Goal: Information Seeking & Learning: Learn about a topic

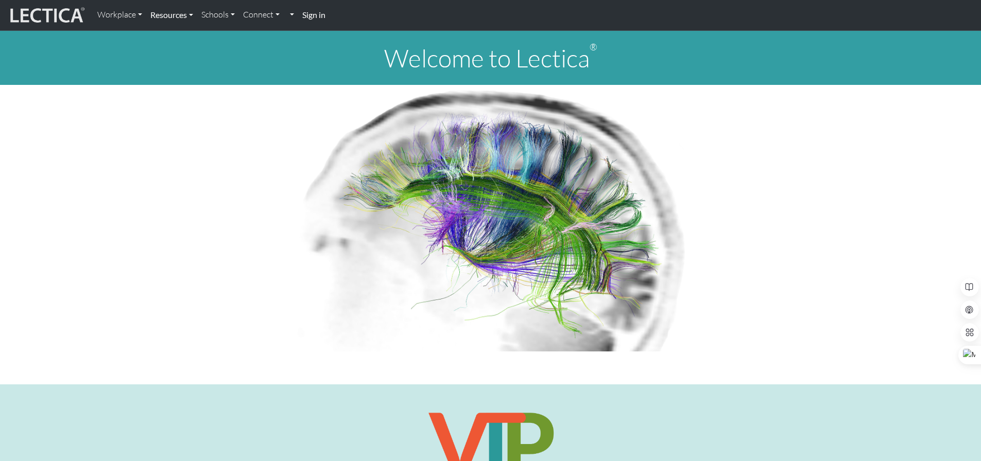
click at [180, 19] on link "Resources" at bounding box center [171, 15] width 51 height 22
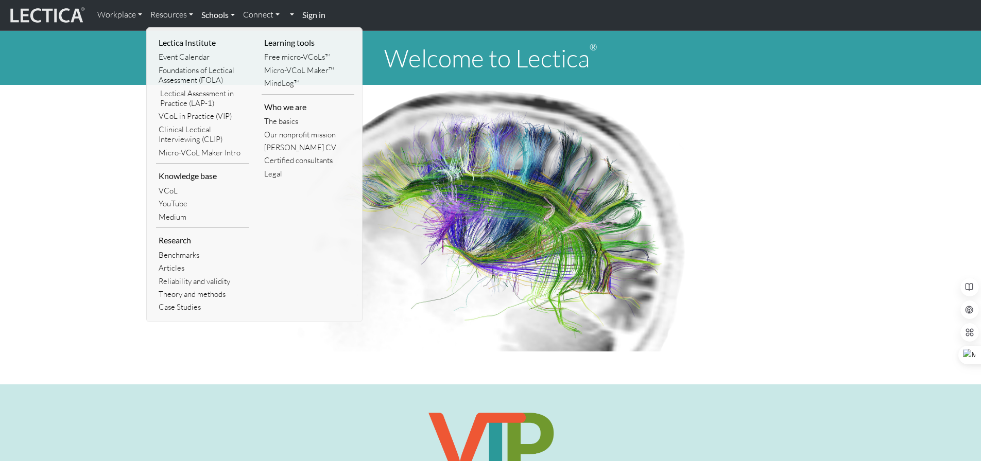
click at [233, 15] on link "Schools" at bounding box center [218, 15] width 42 height 22
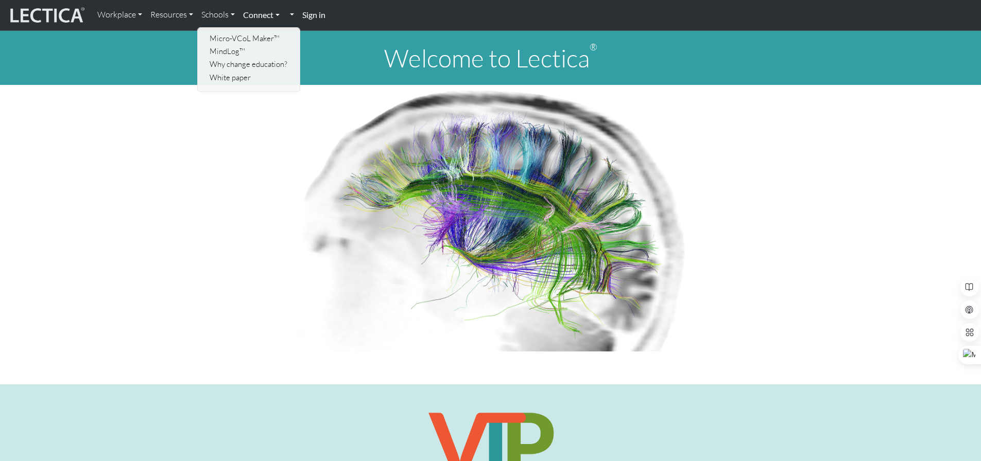
click at [249, 20] on link "Connect" at bounding box center [261, 15] width 45 height 22
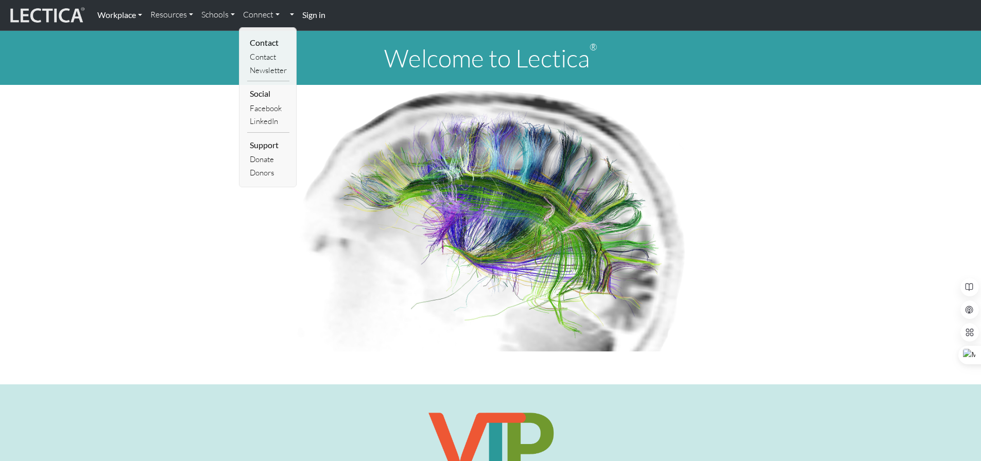
click at [136, 15] on link "Workplace" at bounding box center [119, 15] width 53 height 22
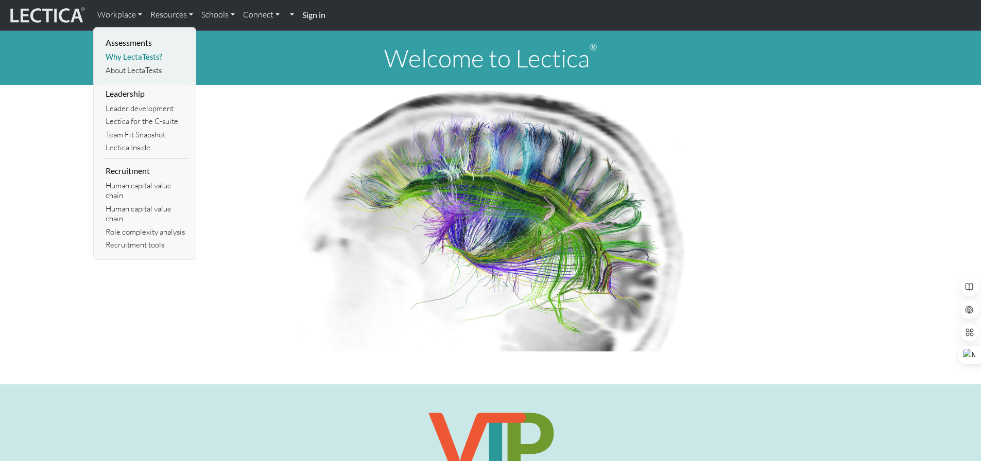
click at [141, 53] on link "Why LectaTests?" at bounding box center [145, 56] width 85 height 13
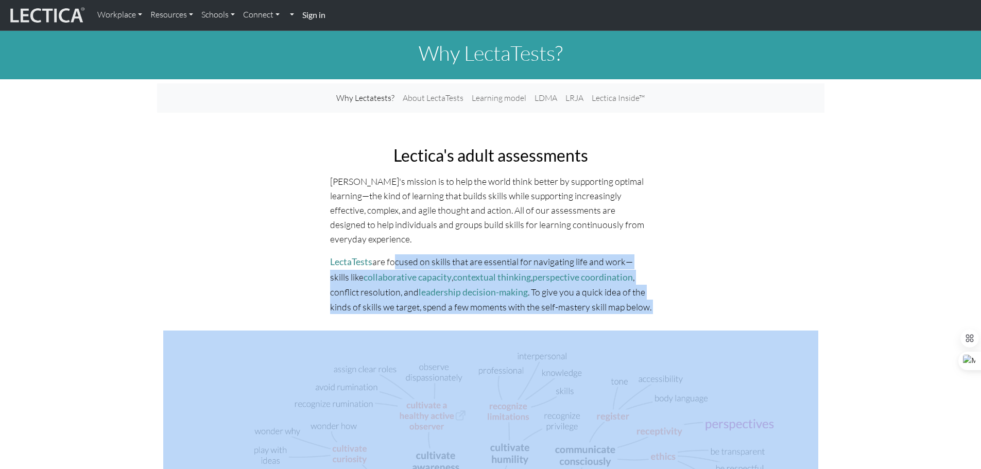
drag, startPoint x: 577, startPoint y: 290, endPoint x: 392, endPoint y: 254, distance: 188.9
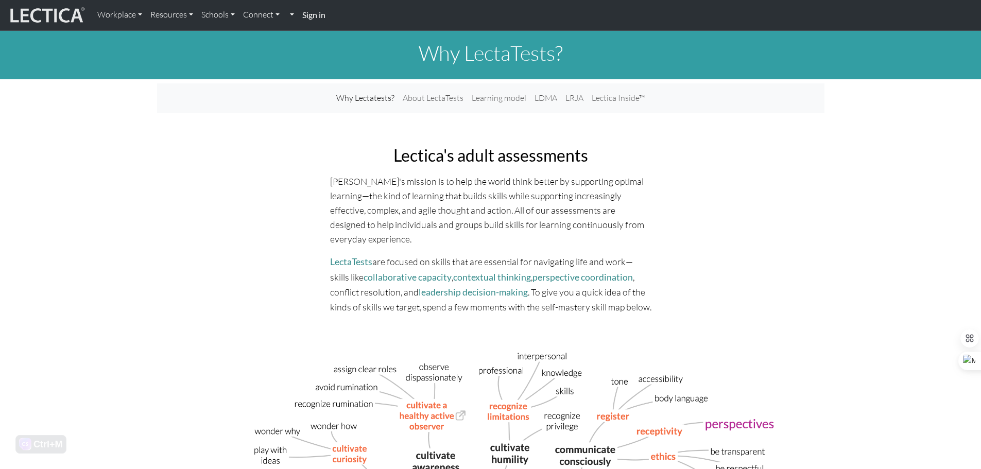
click at [353, 222] on p "Lectica's mission is to help the world think better by supporting optimal learn…" at bounding box center [490, 210] width 321 height 73
click at [351, 263] on link "LectaTests" at bounding box center [351, 261] width 42 height 11
